Goal: Use online tool/utility: Utilize a website feature to perform a specific function

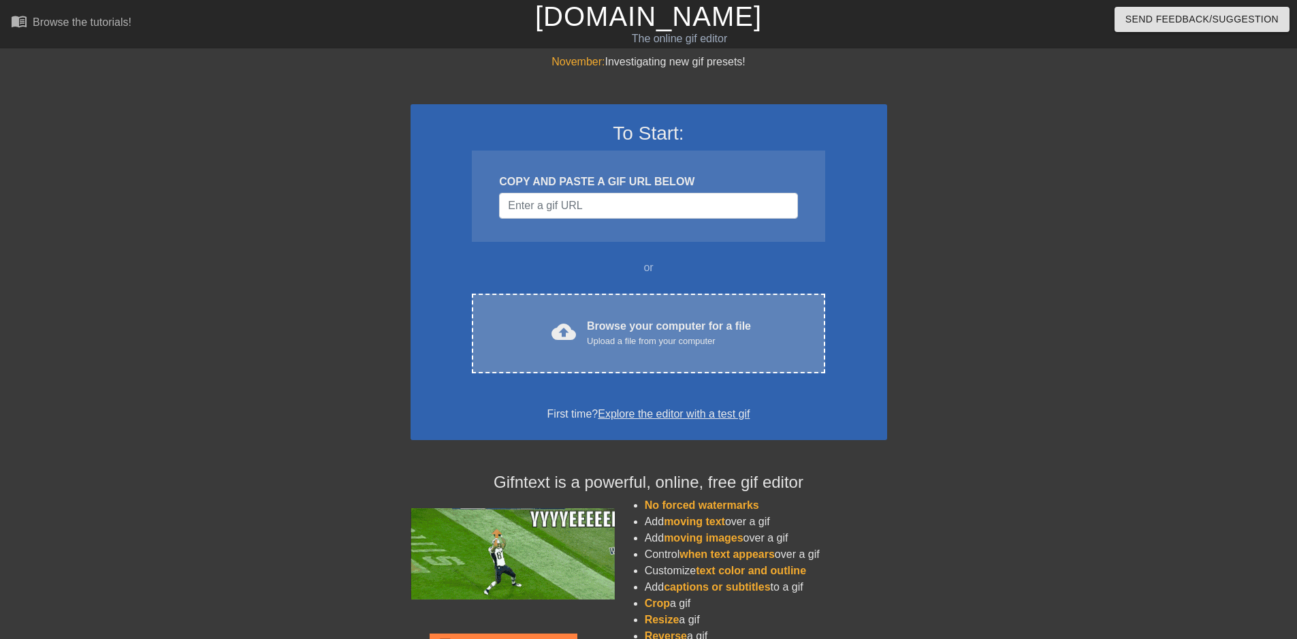
click at [682, 334] on div "Upload a file from your computer" at bounding box center [669, 341] width 164 height 14
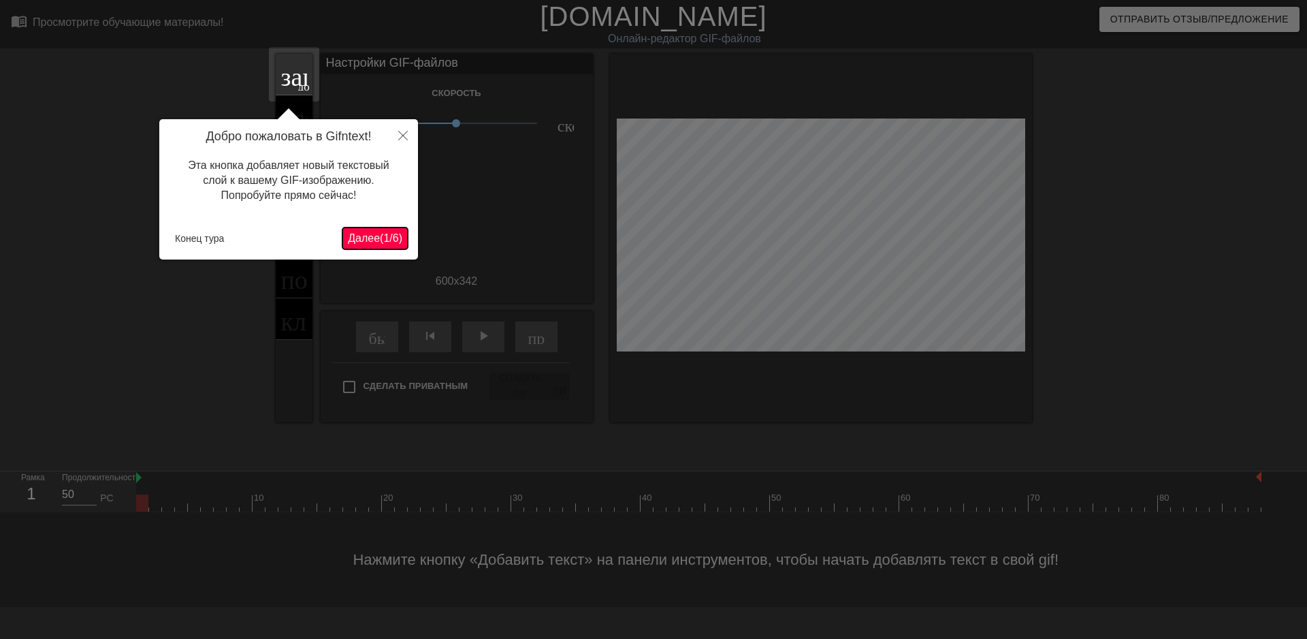
click at [355, 240] on font "Далее" at bounding box center [364, 238] width 32 height 12
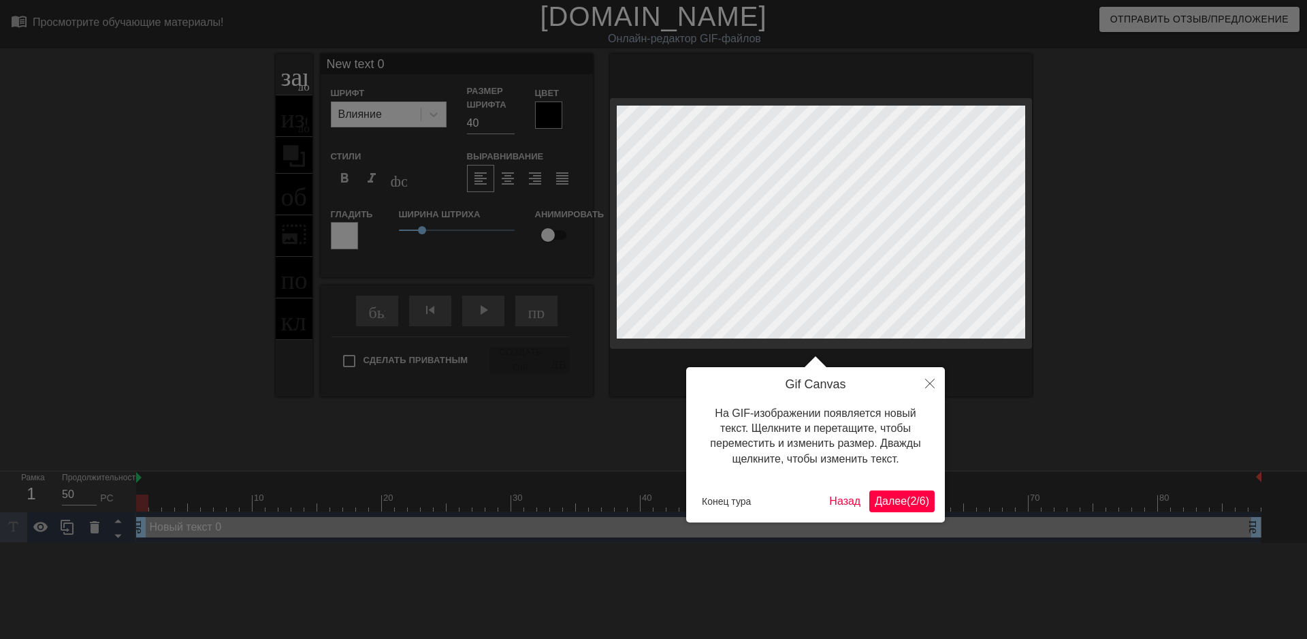
click at [910, 501] on font "2" at bounding box center [913, 501] width 6 height 12
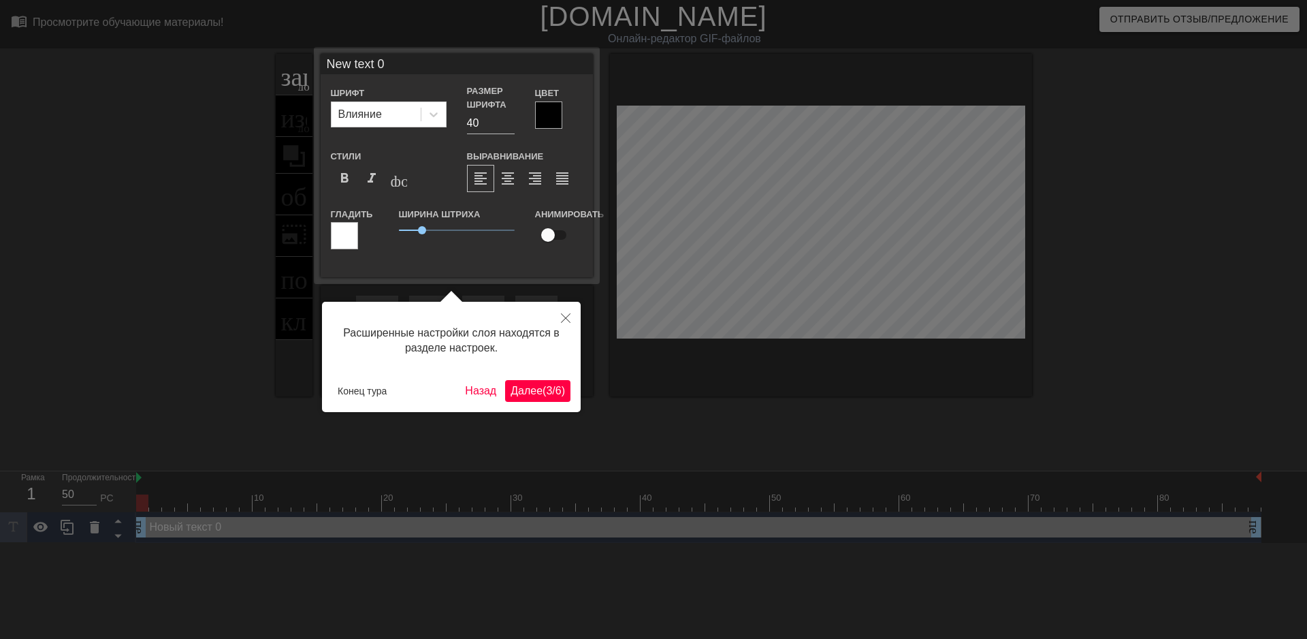
click at [546, 389] on font "3" at bounding box center [549, 391] width 6 height 12
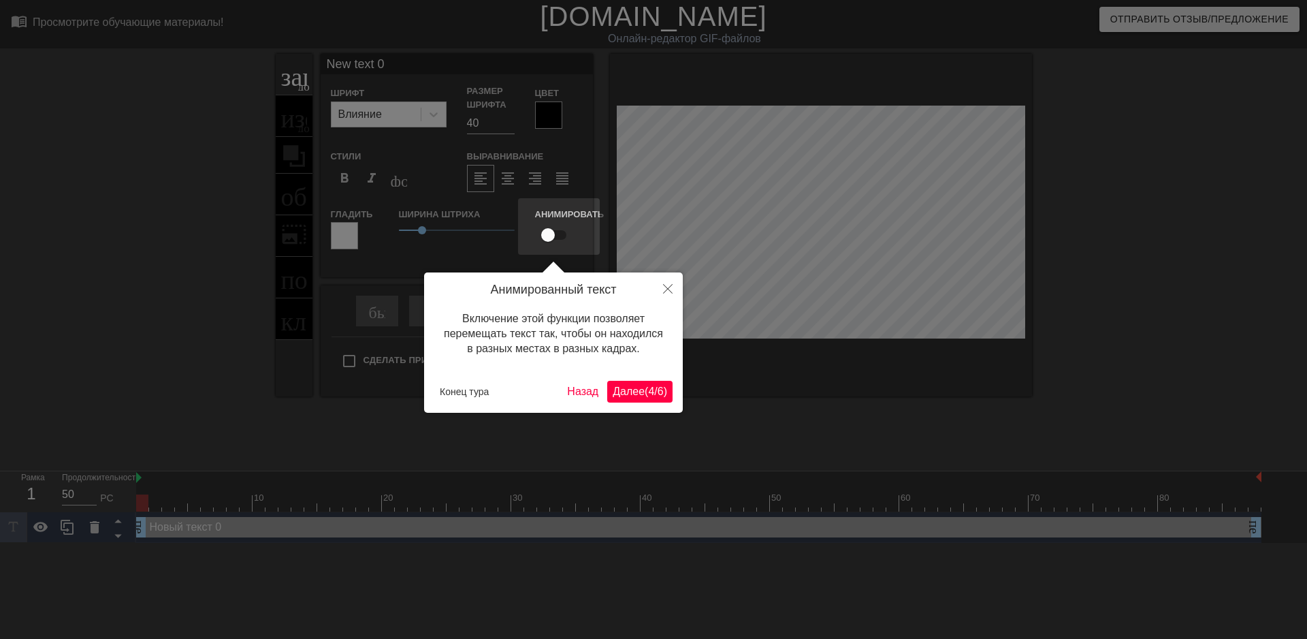
click at [629, 391] on font "Далее" at bounding box center [629, 391] width 32 height 12
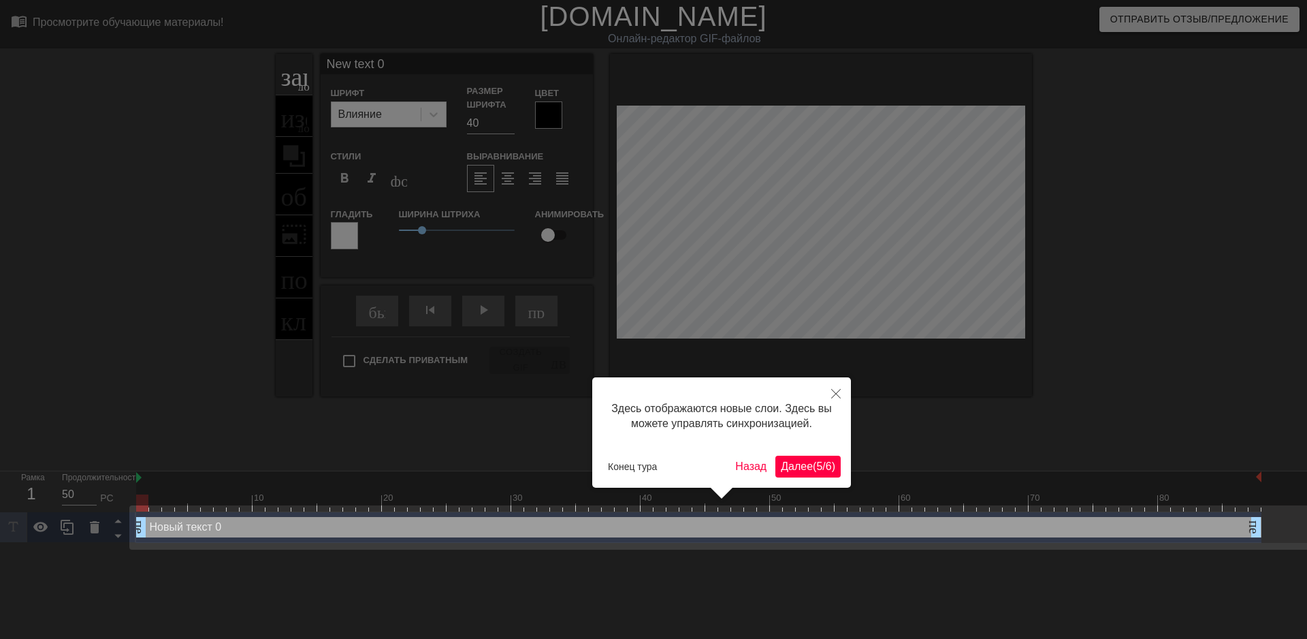
click at [818, 473] on button "Далее ( 5 / 6 )" at bounding box center [807, 466] width 65 height 22
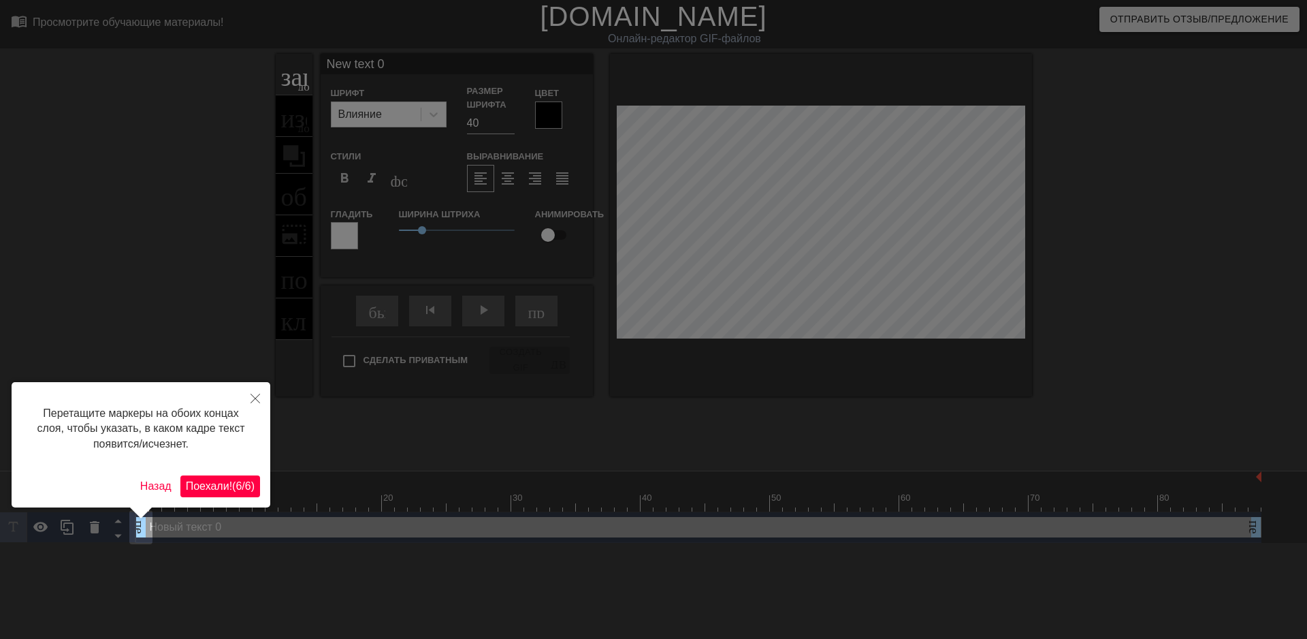
click at [242, 488] on font "/" at bounding box center [243, 486] width 3 height 12
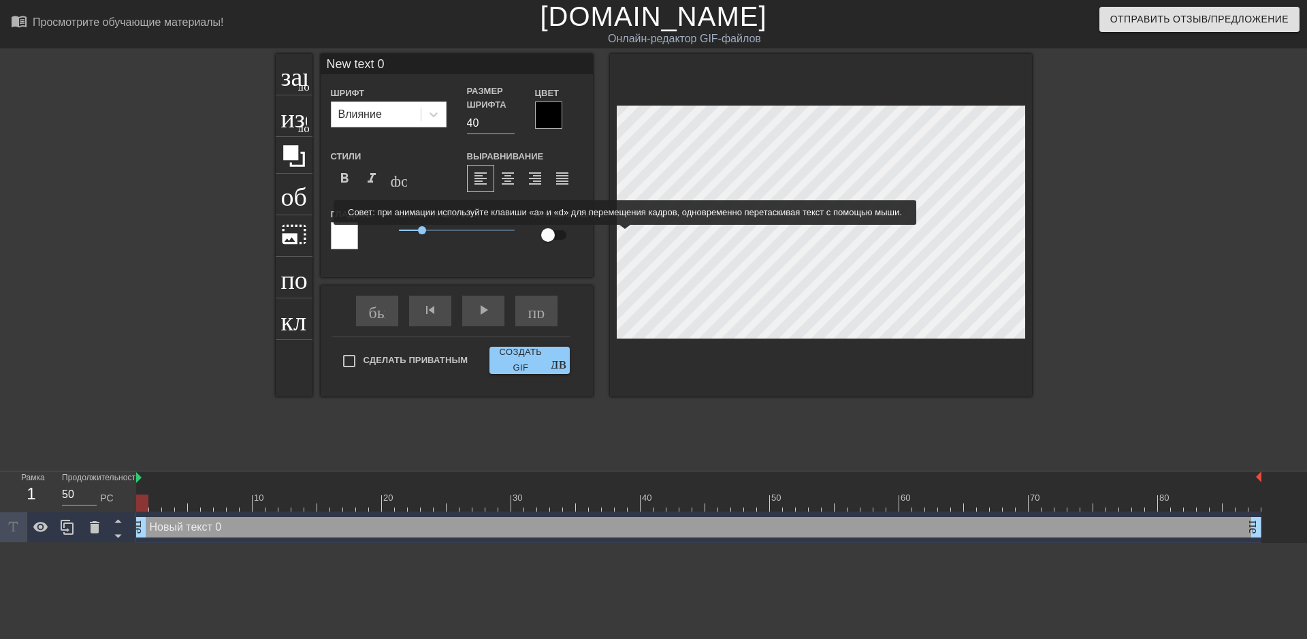
click at [544, 234] on input "checkbox" at bounding box center [548, 235] width 78 height 26
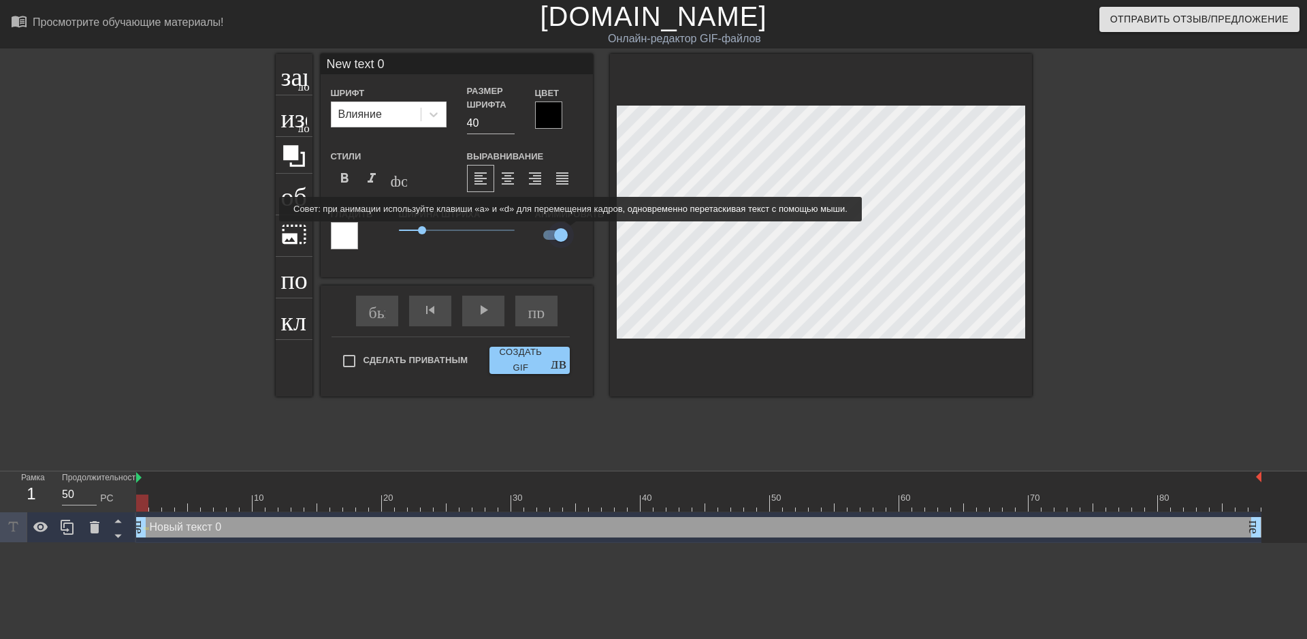
click at [568, 231] on input "checkbox" at bounding box center [561, 235] width 78 height 26
click at [551, 235] on input "checkbox" at bounding box center [548, 235] width 78 height 26
checkbox input "true"
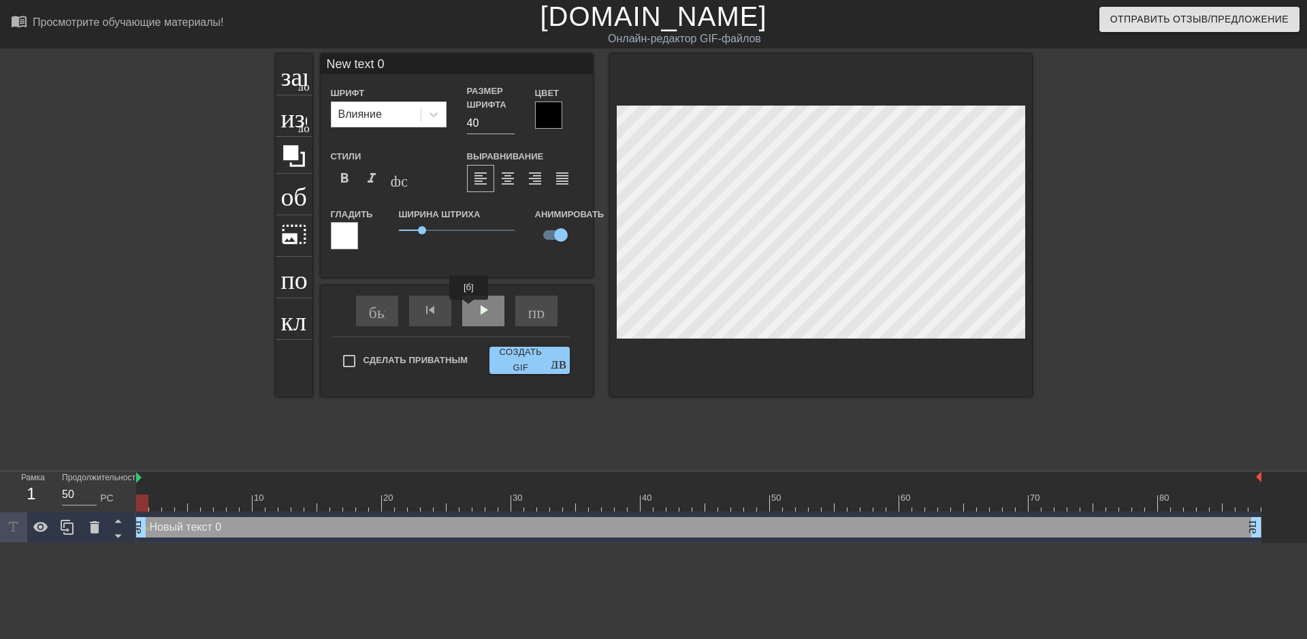
click at [477, 309] on div "play_arrow" at bounding box center [483, 310] width 42 height 31
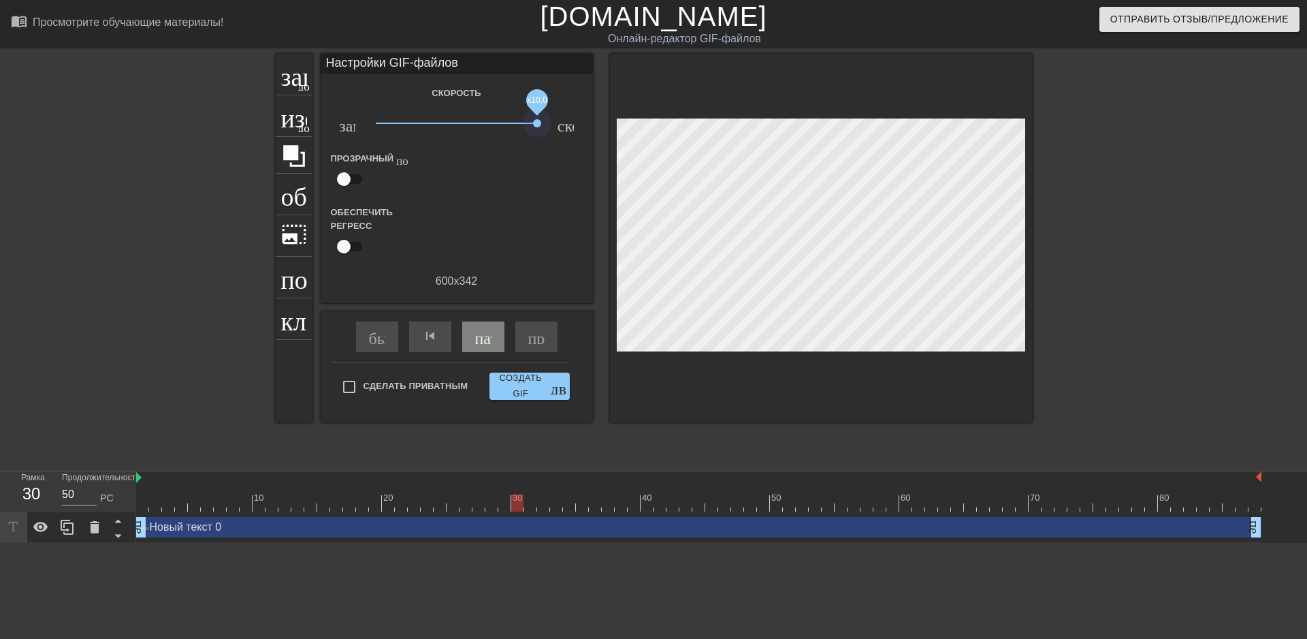
drag, startPoint x: 453, startPoint y: 125, endPoint x: 558, endPoint y: 135, distance: 104.7
click at [558, 135] on div "Скорость замедленное_видео x10.0 скорость Прозрачный помощь Обеспечить регресс …" at bounding box center [457, 186] width 252 height 205
drag, startPoint x: 536, startPoint y: 125, endPoint x: 450, endPoint y: 165, distance: 95.6
click at [450, 165] on div "Скорость замедленное_видео x0.832 скорость Прозрачный помощь Обеспечить регресс…" at bounding box center [457, 186] width 252 height 205
click at [285, 84] on font "заголовок" at bounding box center [335, 73] width 108 height 26
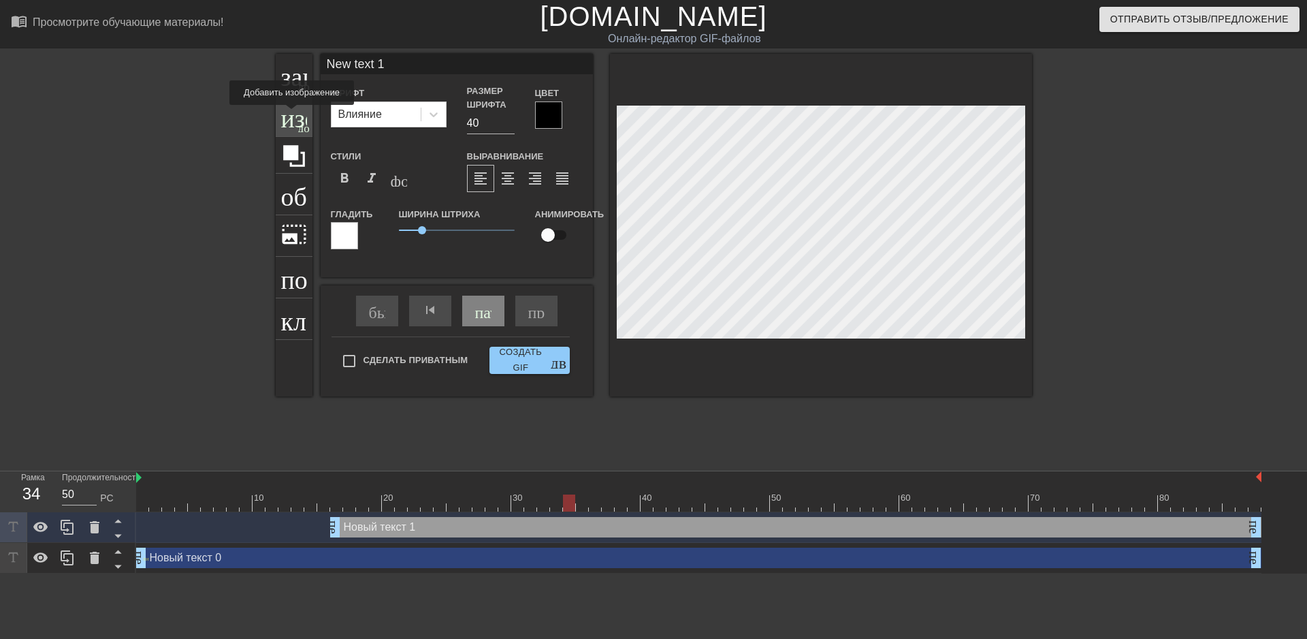
click at [292, 114] on font "изображение" at bounding box center [352, 114] width 142 height 26
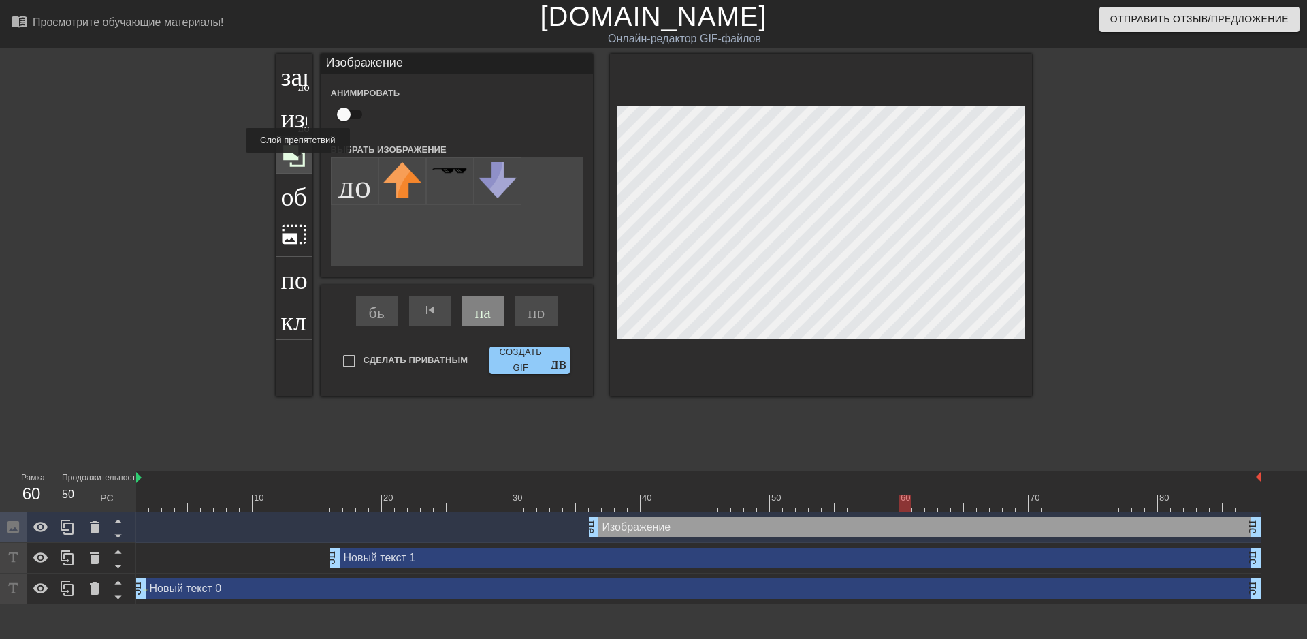
click at [297, 162] on icon at bounding box center [294, 156] width 26 height 26
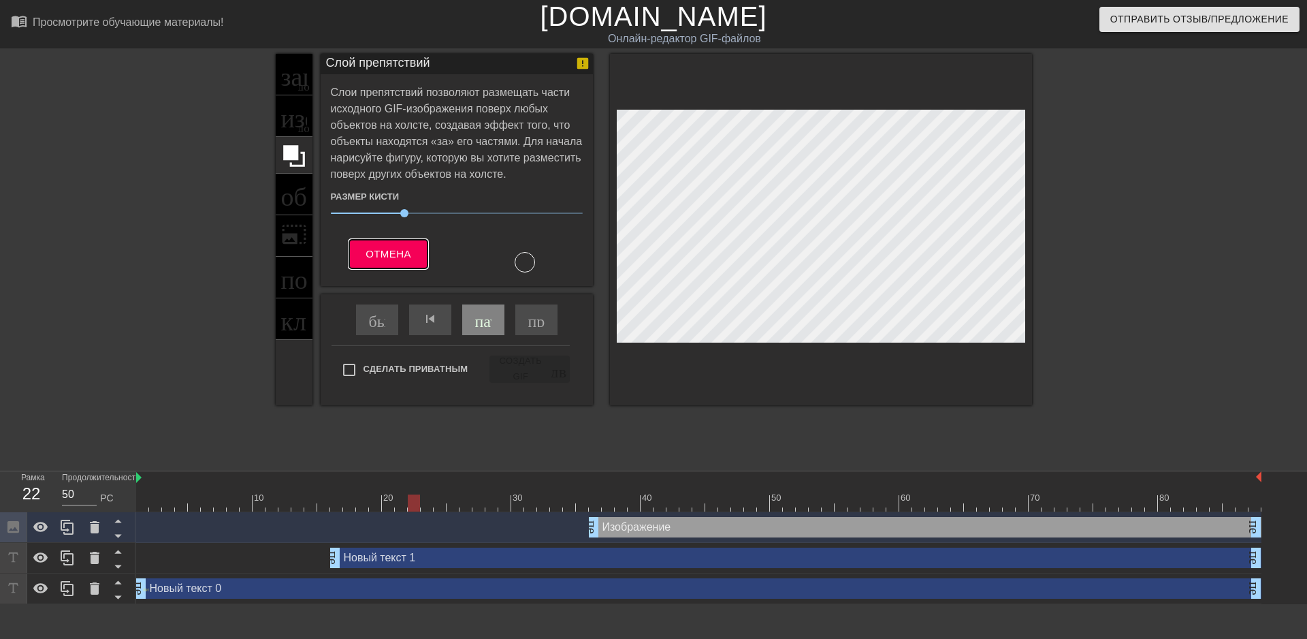
click at [404, 257] on font "Отмена" at bounding box center [389, 254] width 46 height 12
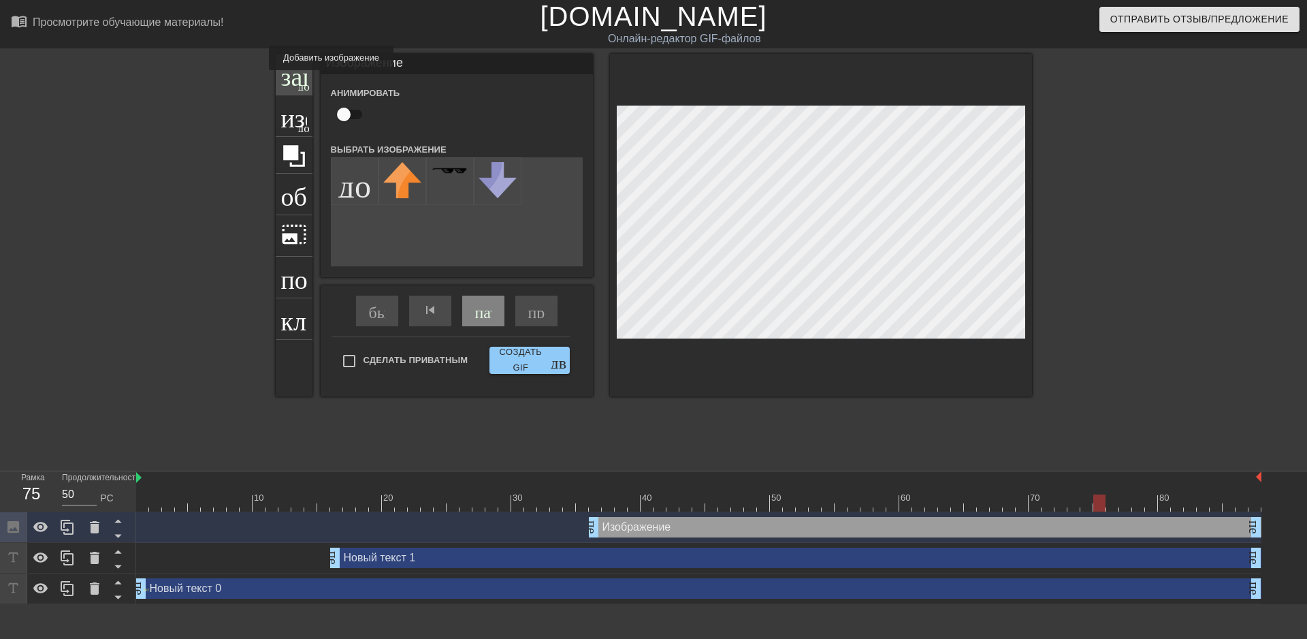
click at [300, 80] on font "добавить_круг" at bounding box center [337, 85] width 78 height 12
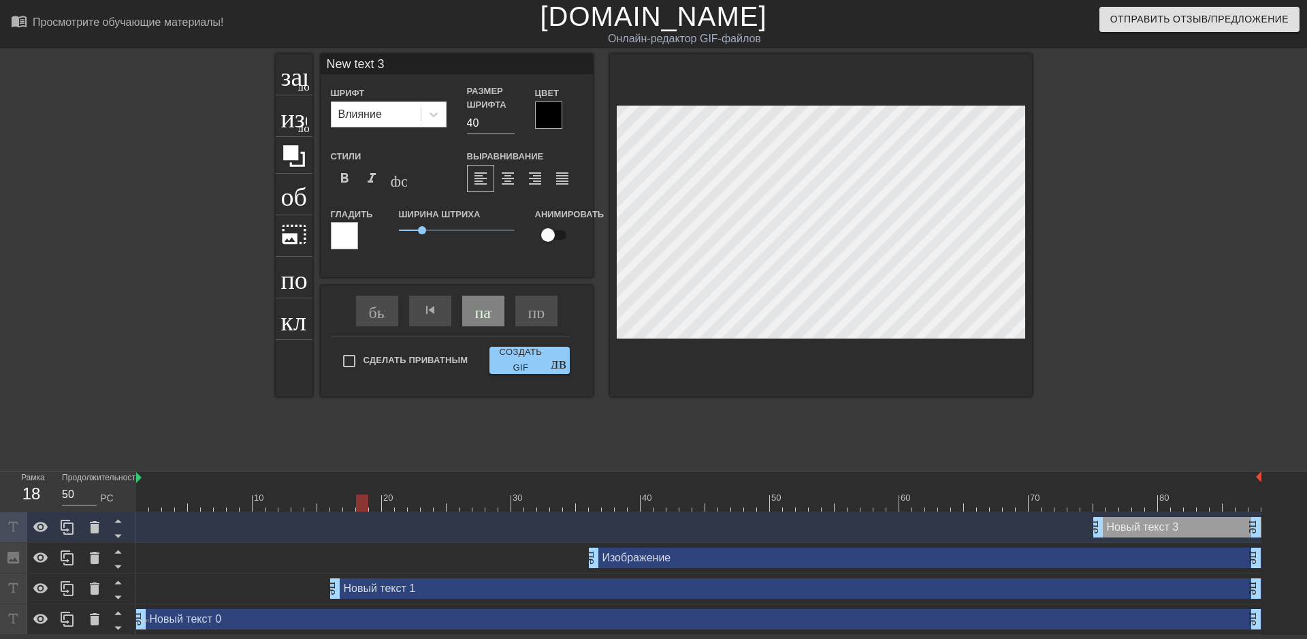
type input "New text 0"
checkbox input "true"
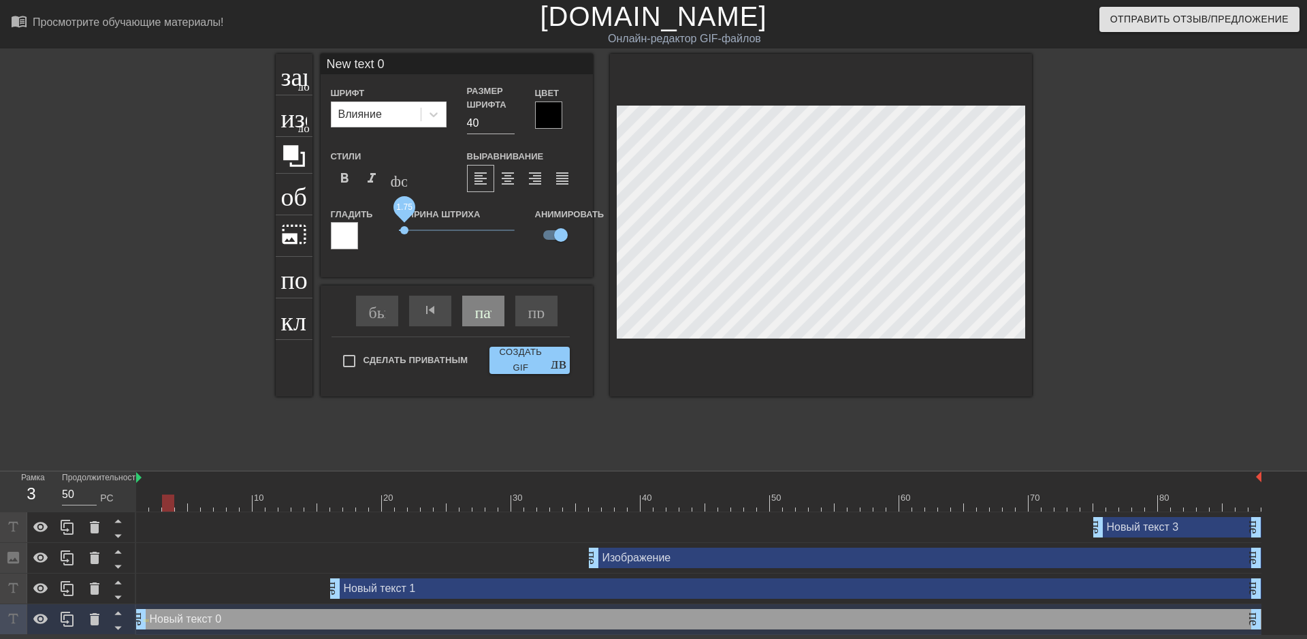
drag, startPoint x: 421, startPoint y: 227, endPoint x: 404, endPoint y: 230, distance: 16.7
click at [404, 230] on span "1.75" at bounding box center [404, 230] width 8 height 8
click at [554, 357] on div "Сделать приватным Создать GIF двойная_стрелка" at bounding box center [451, 363] width 238 height 54
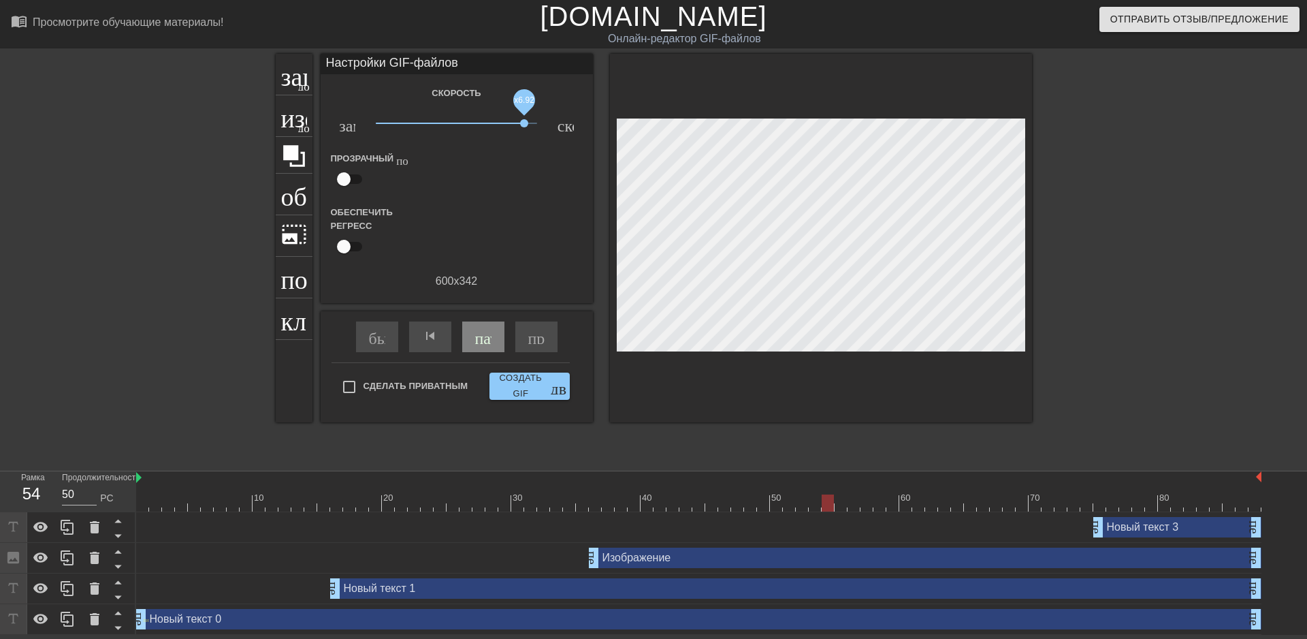
drag, startPoint x: 455, startPoint y: 123, endPoint x: 524, endPoint y: 124, distance: 68.8
click at [524, 124] on span "x6.92" at bounding box center [456, 123] width 161 height 16
drag, startPoint x: 524, startPoint y: 124, endPoint x: 493, endPoint y: 127, distance: 31.5
click at [493, 127] on span "x2.82" at bounding box center [456, 123] width 161 height 16
click at [415, 338] on div "skip_previous" at bounding box center [430, 336] width 42 height 31
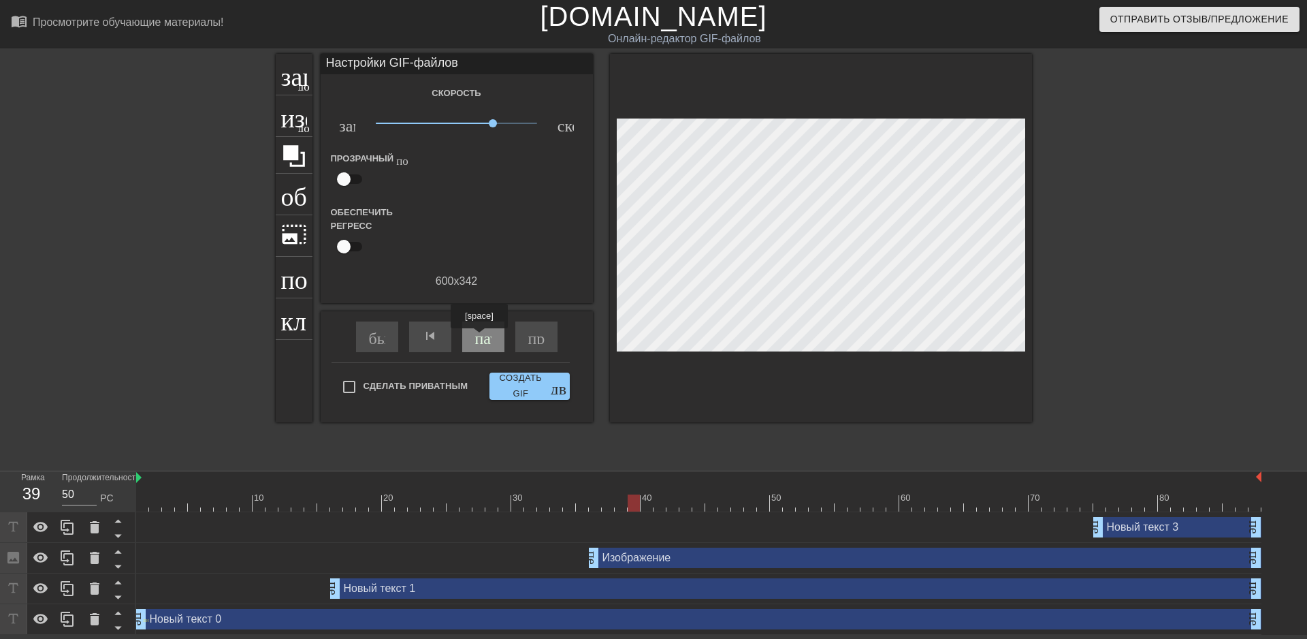
click at [479, 338] on font "пауза" at bounding box center [493, 335] width 37 height 16
click at [479, 338] on font "play_arrow" at bounding box center [483, 335] width 16 height 16
click at [528, 336] on font "пропустить_следующий" at bounding box center [616, 335] width 177 height 16
click at [302, 83] on font "добавить_круг" at bounding box center [337, 85] width 78 height 12
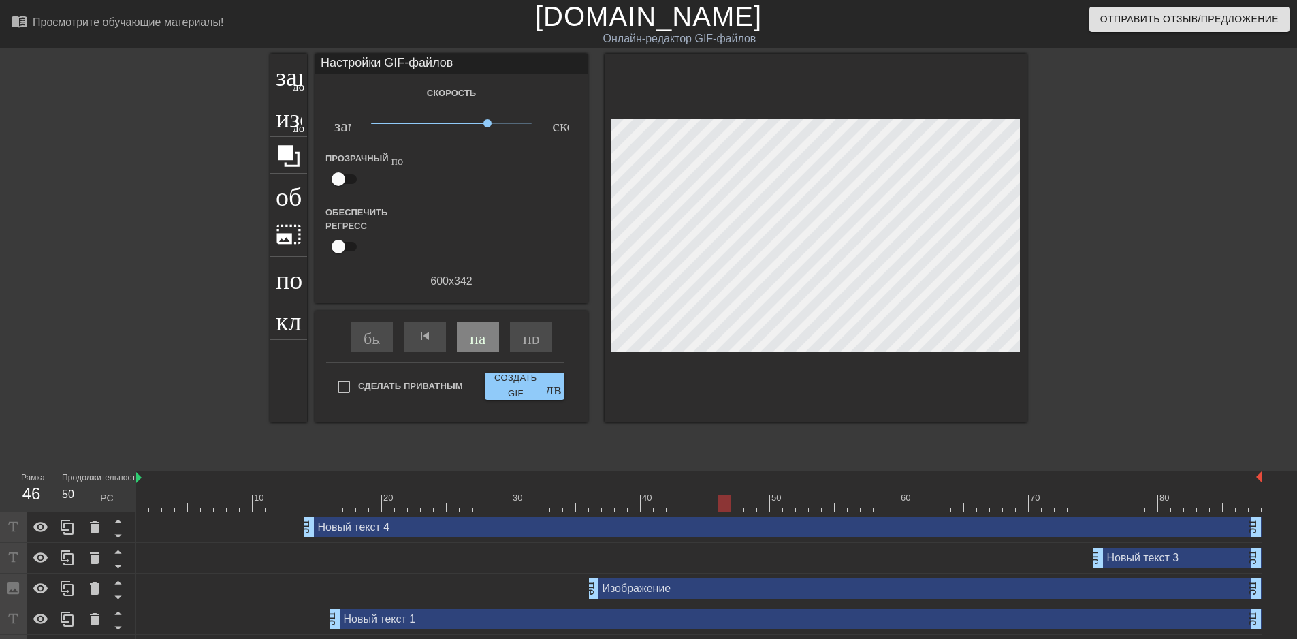
drag, startPoint x: 1250, startPoint y: 557, endPoint x: 760, endPoint y: 564, distance: 489.6
click at [760, 564] on div "Новый текст 3 перетаскивание_ручки перетаскивание_ручки" at bounding box center [698, 557] width 1125 height 20
click at [94, 621] on icon at bounding box center [95, 619] width 10 height 12
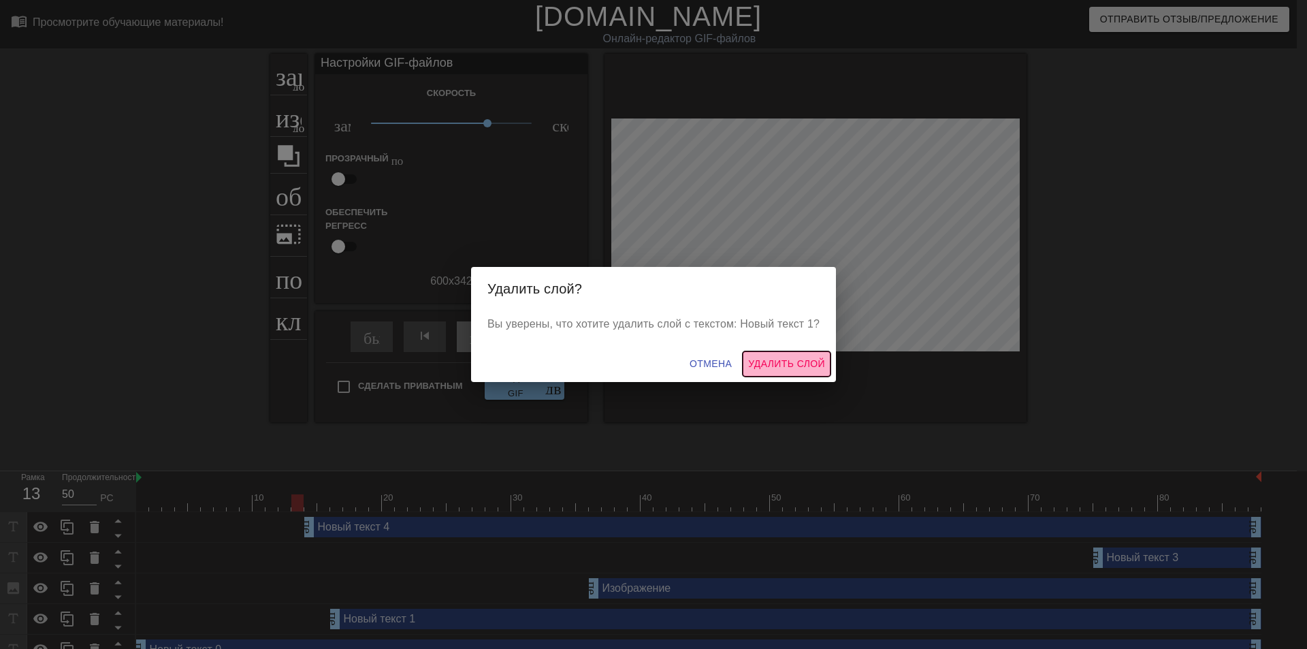
click at [764, 362] on font "Удалить слой" at bounding box center [786, 363] width 77 height 11
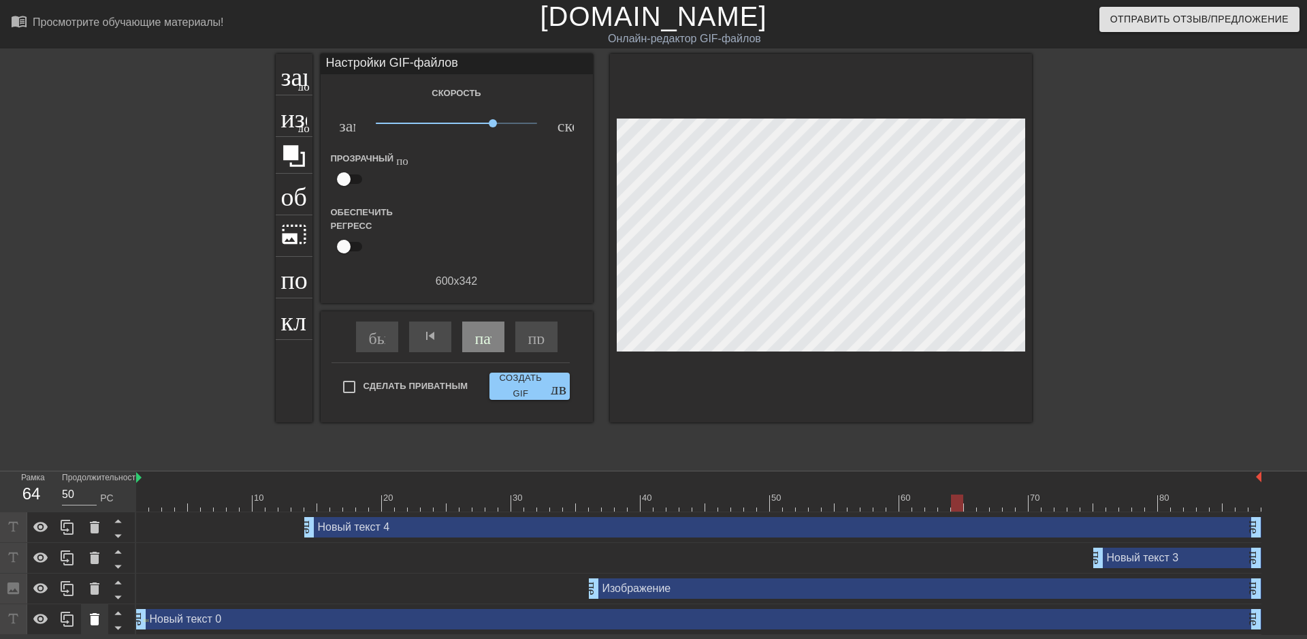
click at [96, 618] on icon at bounding box center [95, 619] width 10 height 12
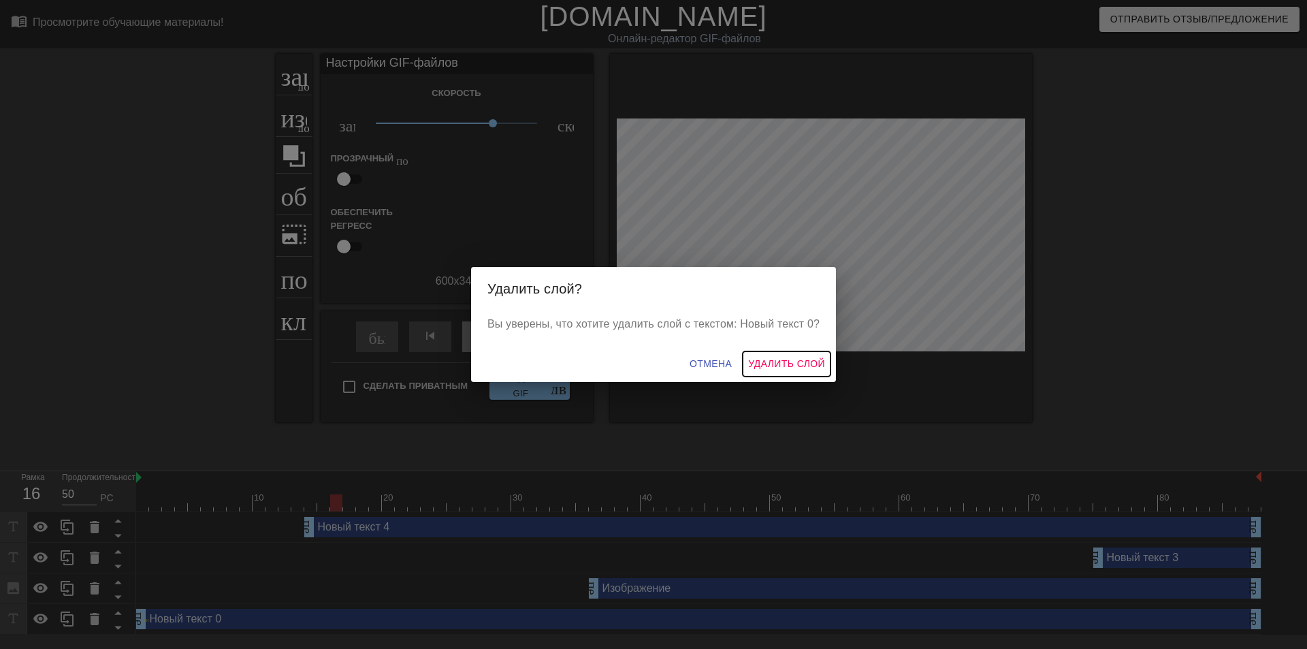
click at [788, 366] on font "Удалить слой" at bounding box center [786, 363] width 77 height 11
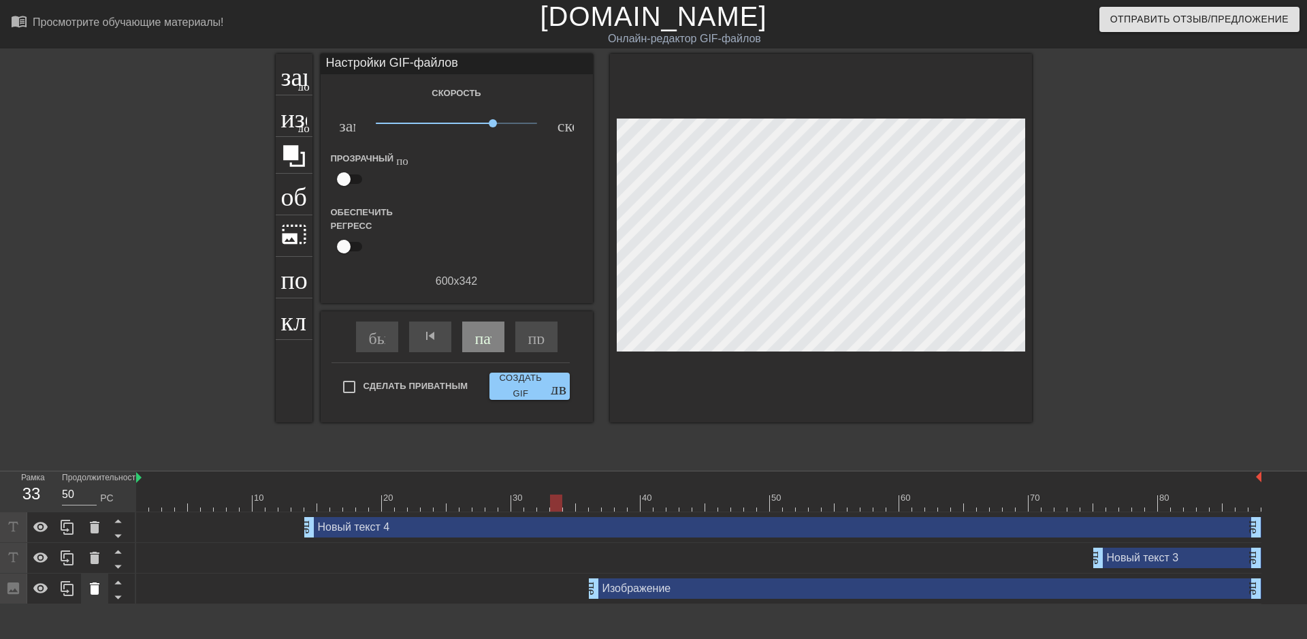
click at [86, 591] on icon at bounding box center [94, 588] width 16 height 16
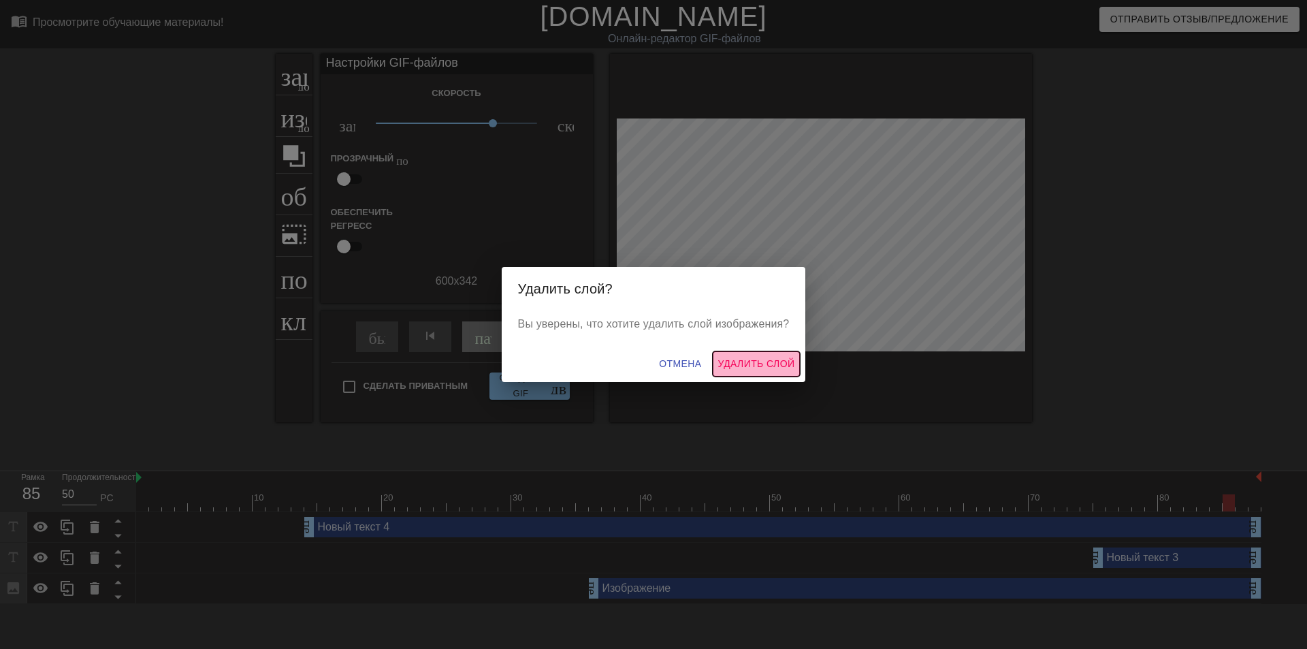
click at [755, 364] on font "Удалить слой" at bounding box center [756, 363] width 77 height 11
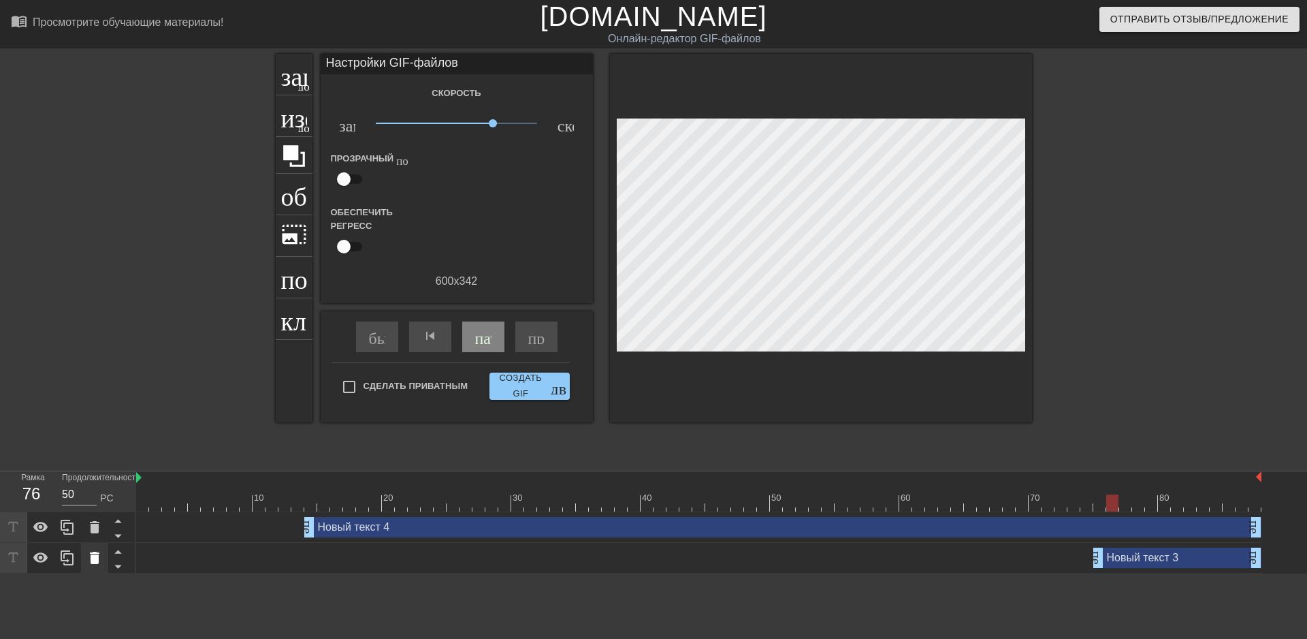
click at [99, 559] on icon at bounding box center [94, 557] width 16 height 16
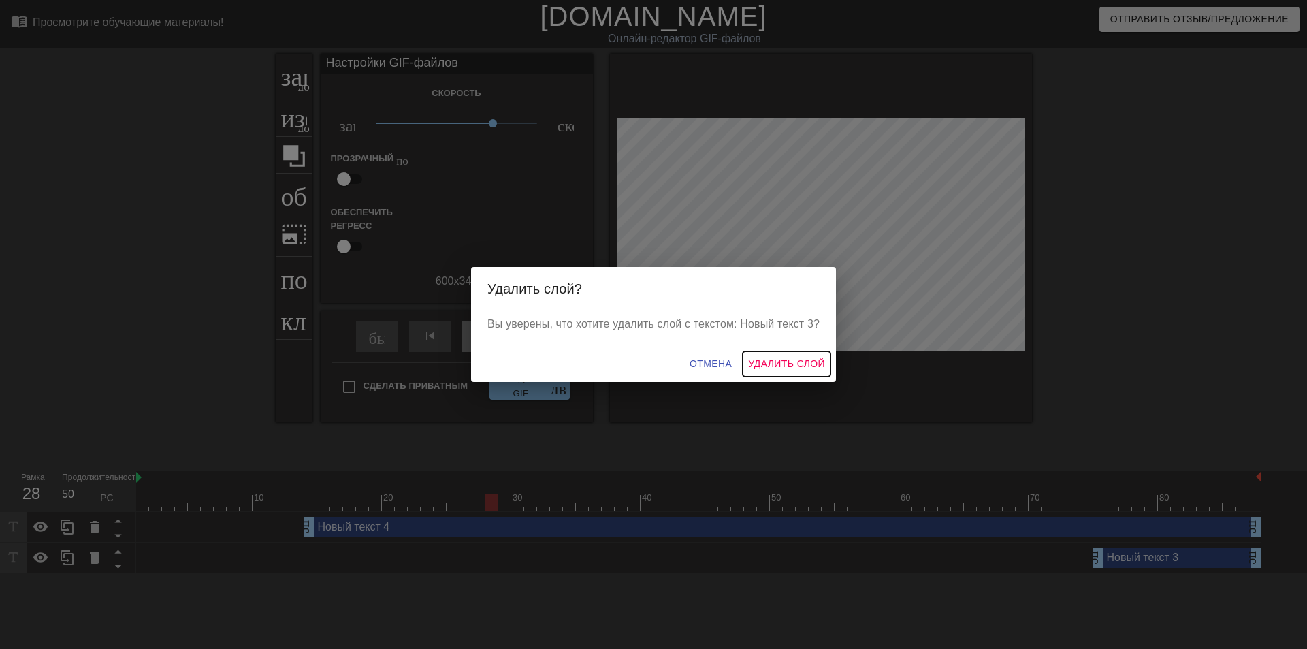
click at [797, 372] on button "Удалить слой" at bounding box center [787, 363] width 88 height 25
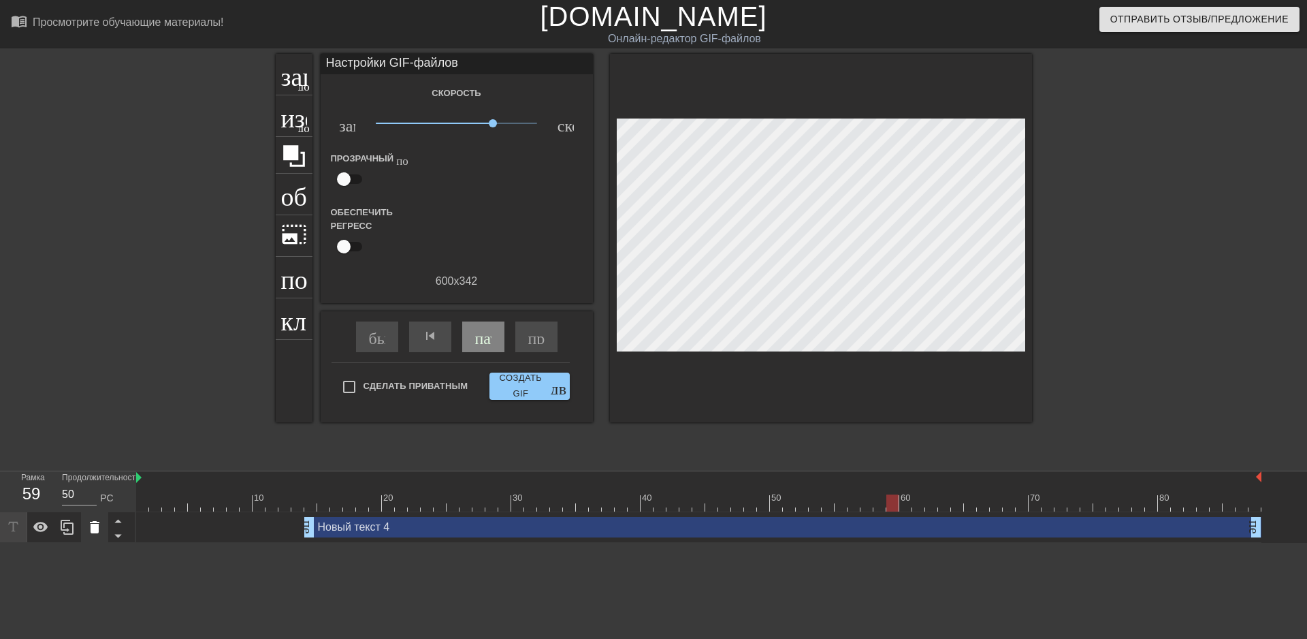
click at [99, 524] on icon at bounding box center [94, 527] width 16 height 16
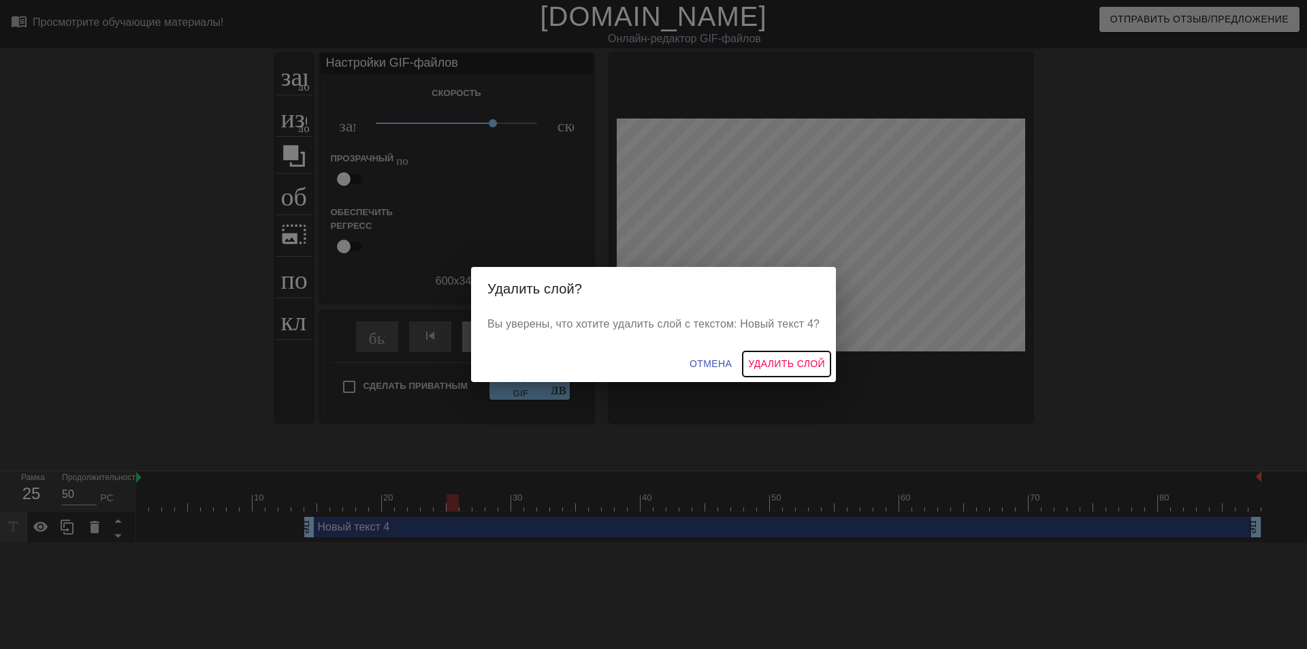
click at [765, 368] on font "Удалить слой" at bounding box center [786, 363] width 77 height 11
